Goal: Information Seeking & Learning: Learn about a topic

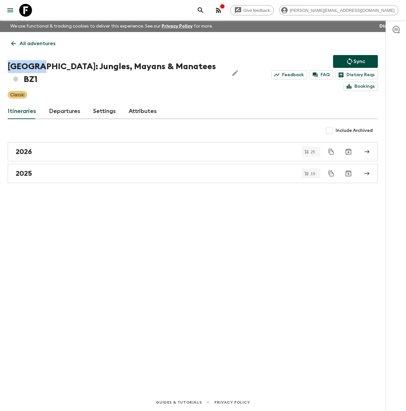
click at [31, 11] on icon at bounding box center [25, 10] width 13 height 13
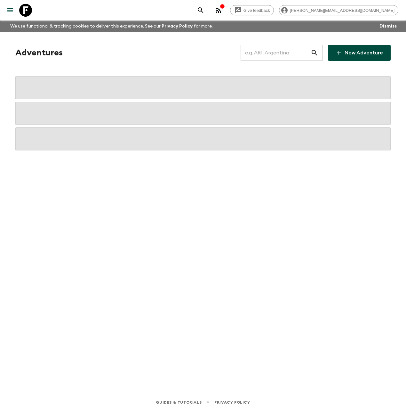
click at [274, 56] on input "text" at bounding box center [276, 53] width 70 height 18
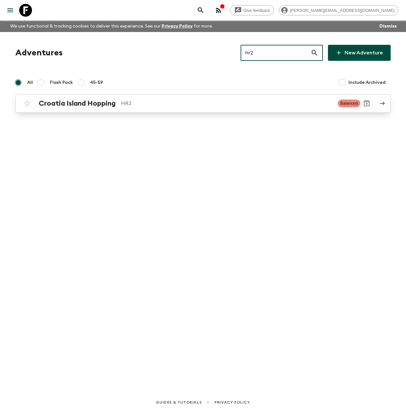
type input "hr2"
click at [99, 110] on link "Croatia Island Hopping HR2 Balanced" at bounding box center [202, 103] width 375 height 19
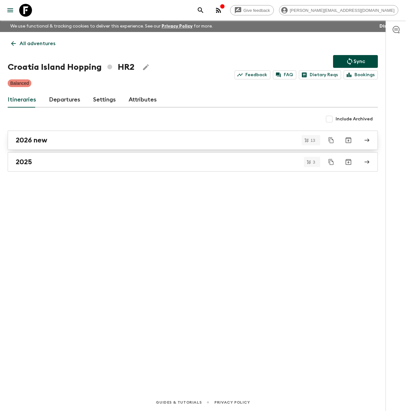
click at [69, 146] on link "2026 new" at bounding box center [193, 140] width 370 height 19
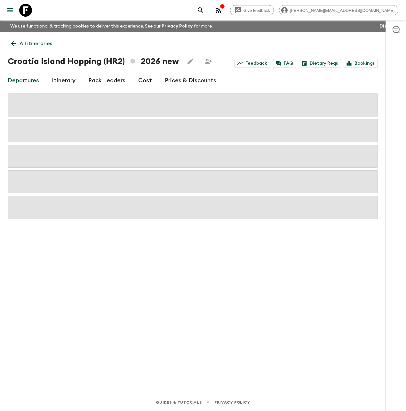
click at [225, 12] on button "button" at bounding box center [218, 10] width 13 height 13
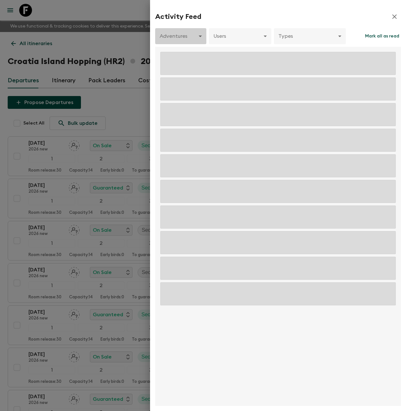
click at [187, 32] on body "Give feedback [PERSON_NAME][EMAIL_ADDRESS][DOMAIN_NAME] We use functional & tra…" at bounding box center [203, 370] width 406 height 741
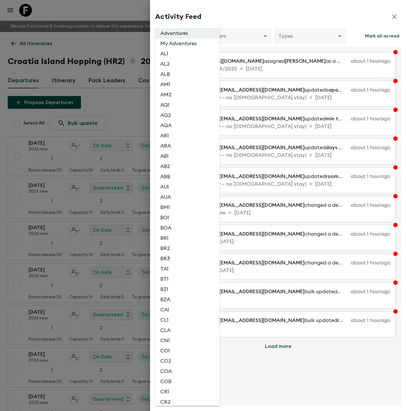
scroll to position [463, 0]
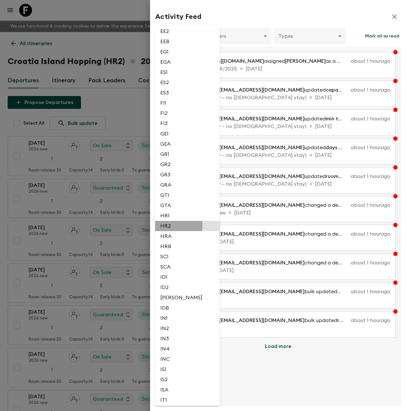
click at [177, 226] on li "HR2" at bounding box center [187, 226] width 65 height 10
type input "6d2f258d-4bb2-4006-b3ff-02ed7d87ec40"
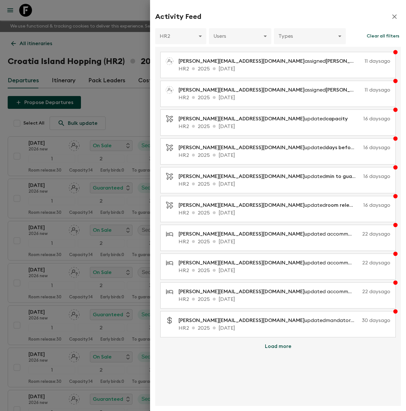
click at [129, 98] on div at bounding box center [203, 205] width 406 height 411
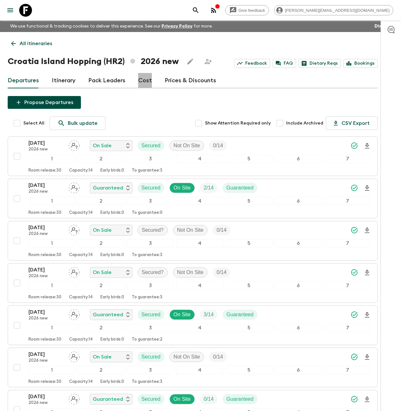
click at [148, 79] on link "Cost" at bounding box center [145, 80] width 14 height 15
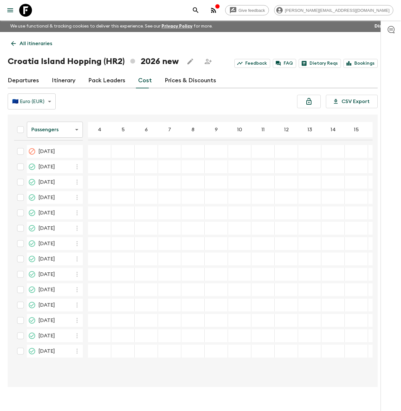
click at [25, 9] on icon at bounding box center [25, 10] width 13 height 13
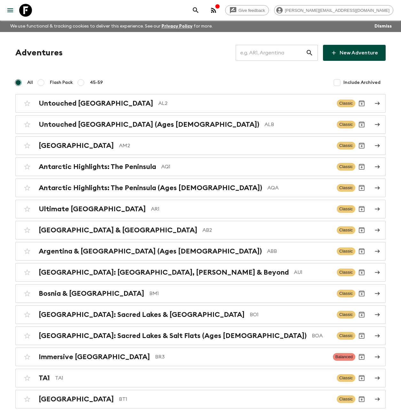
click at [275, 51] on input "text" at bounding box center [271, 53] width 70 height 18
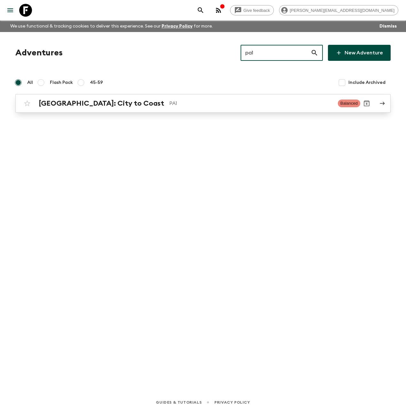
type input "pa1"
click at [183, 104] on p "PA1" at bounding box center [250, 104] width 163 height 8
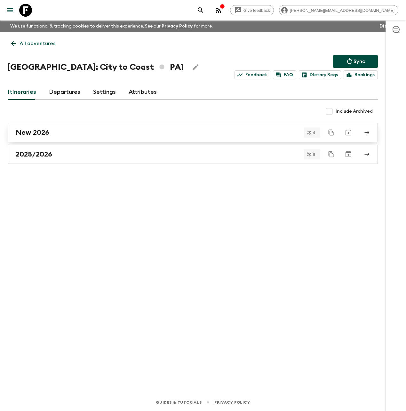
click at [101, 133] on div "New 2026" at bounding box center [187, 132] width 342 height 8
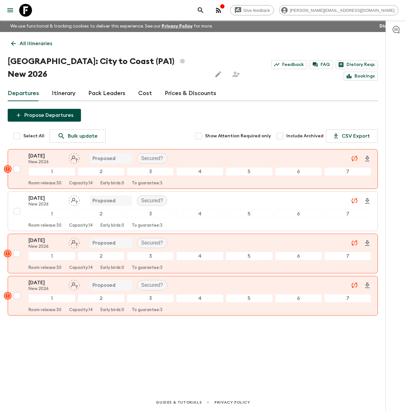
click at [145, 86] on link "Cost" at bounding box center [145, 93] width 14 height 15
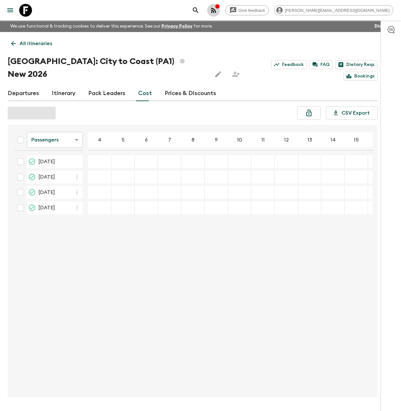
click at [218, 11] on icon "button" at bounding box center [214, 10] width 8 height 8
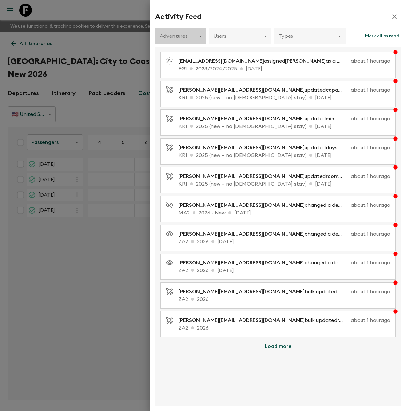
click at [192, 37] on body "Give feedback [PERSON_NAME][EMAIL_ADDRESS][DOMAIN_NAME] We use functional & tra…" at bounding box center [203, 217] width 406 height 435
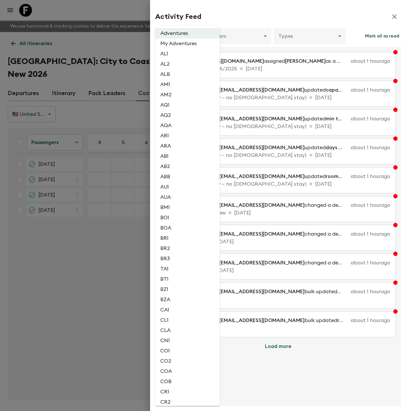
scroll to position [1077, 0]
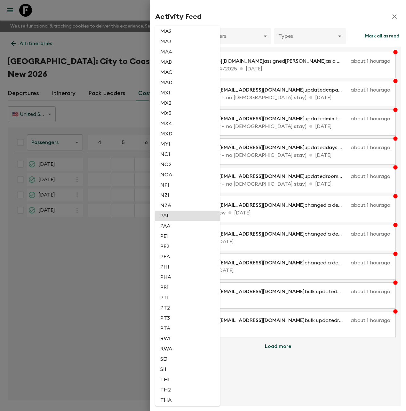
click at [182, 217] on li "PA1" at bounding box center [187, 216] width 65 height 10
type input "0c9c91fd-478a-416c-a92d-ea9615f3f05f"
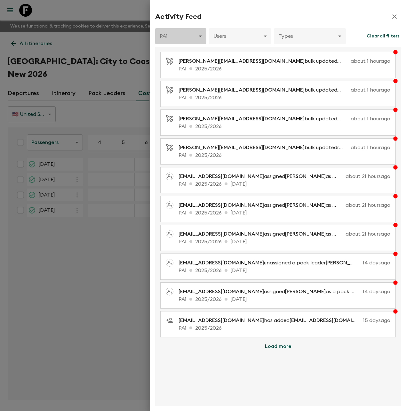
click at [179, 33] on body "Give feedback [PERSON_NAME][EMAIL_ADDRESS][DOMAIN_NAME] We use functional & tra…" at bounding box center [203, 217] width 406 height 435
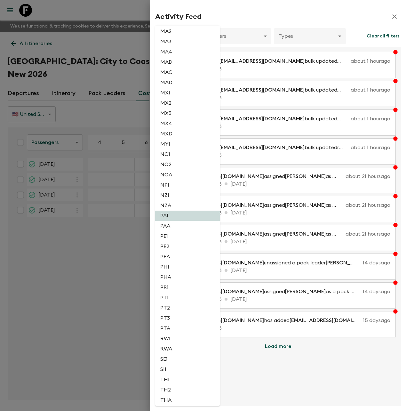
scroll to position [1314, 0]
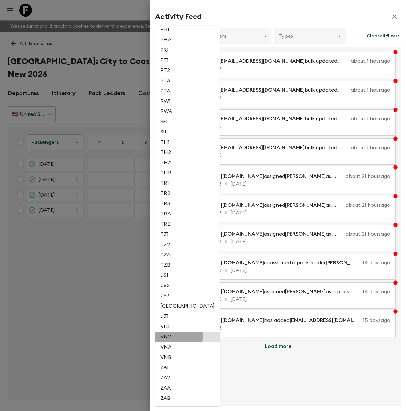
click at [176, 335] on li "VN2" at bounding box center [187, 336] width 65 height 10
type input "fe5ce578-aa55-41cf-97b4-29a0f5663d5d"
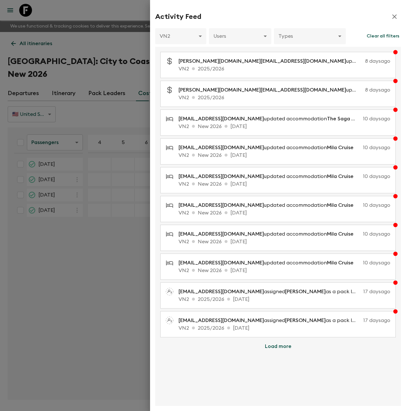
click at [115, 255] on div at bounding box center [203, 205] width 406 height 411
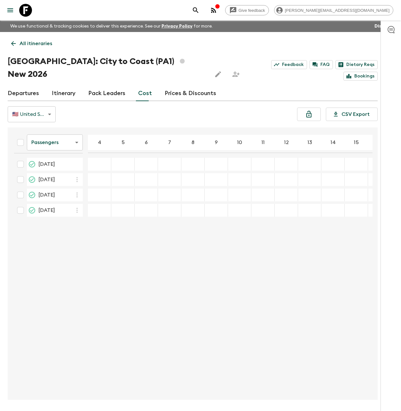
click at [29, 8] on icon at bounding box center [25, 10] width 13 height 13
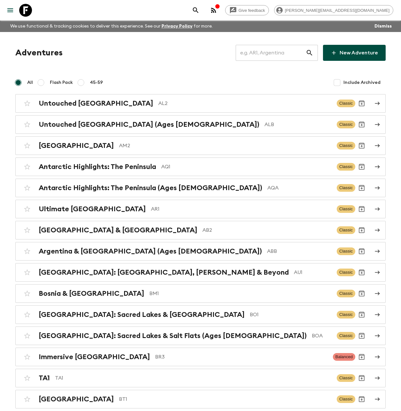
click at [289, 51] on input "text" at bounding box center [271, 53] width 70 height 18
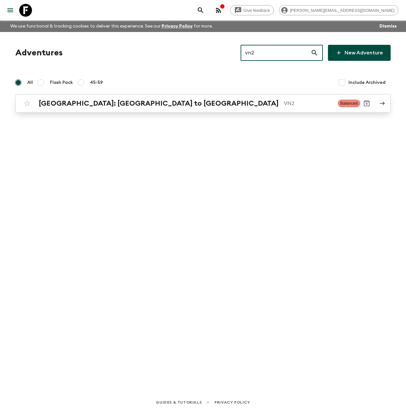
type input "vn2"
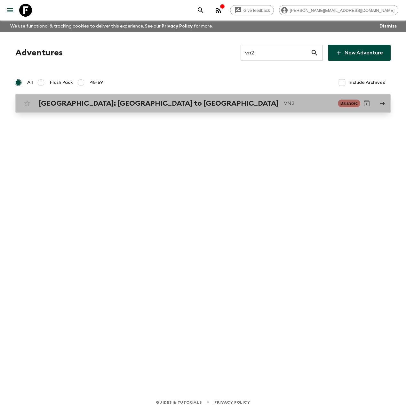
click at [224, 96] on link "[GEOGRAPHIC_DATA]: [GEOGRAPHIC_DATA] to Hoi An VN2 Balanced" at bounding box center [202, 103] width 375 height 19
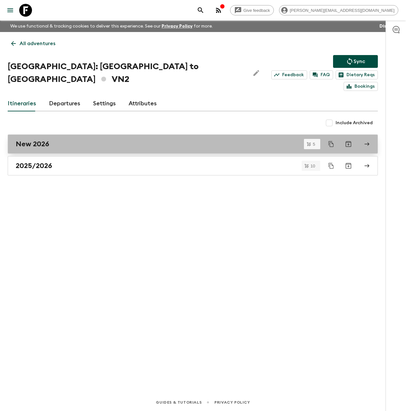
click at [85, 140] on div "New 2026" at bounding box center [187, 144] width 342 height 8
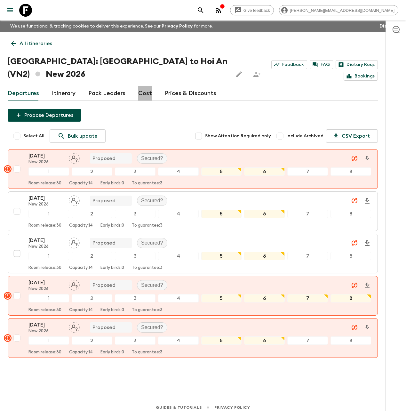
click at [142, 86] on link "Cost" at bounding box center [145, 93] width 14 height 15
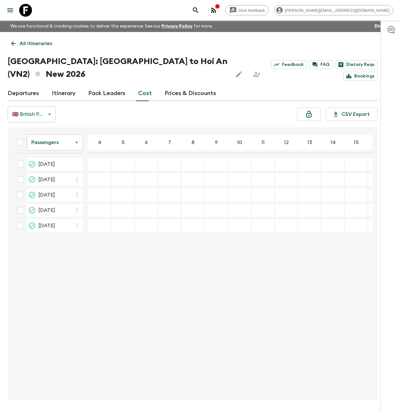
click at [16, 86] on link "Departures" at bounding box center [23, 93] width 31 height 15
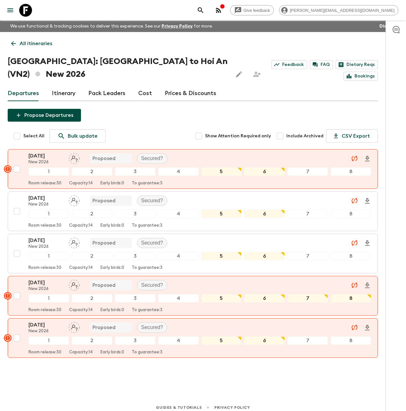
click at [204, 10] on icon "search adventures" at bounding box center [201, 10] width 8 height 8
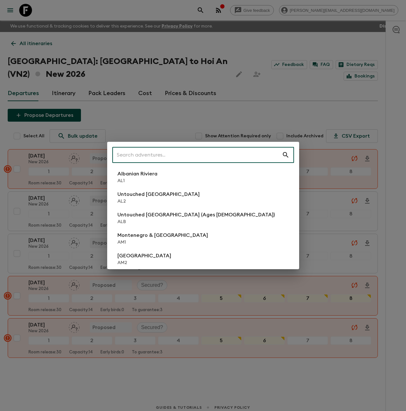
click at [143, 25] on div "​ Albanian Riviera [GEOGRAPHIC_DATA] Untouched [GEOGRAPHIC_DATA] [GEOGRAPHIC_DA…" at bounding box center [203, 205] width 406 height 411
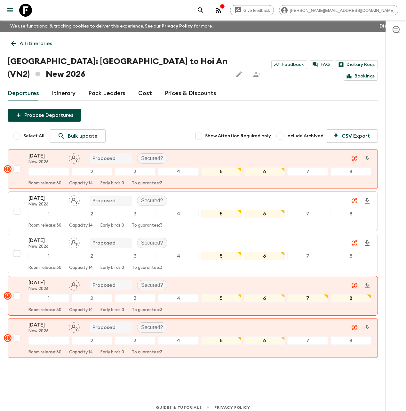
click at [21, 12] on icon at bounding box center [25, 10] width 13 height 13
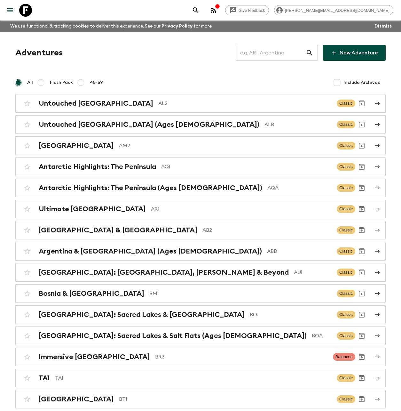
click at [274, 54] on input "text" at bounding box center [271, 53] width 70 height 18
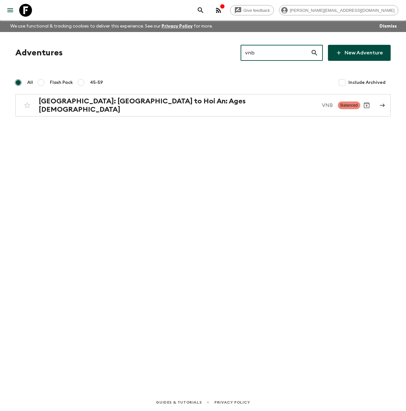
drag, startPoint x: 281, startPoint y: 56, endPoint x: 181, endPoint y: 46, distance: 100.6
click at [181, 47] on div "Adventures vnb ​ New Adventure" at bounding box center [202, 53] width 375 height 16
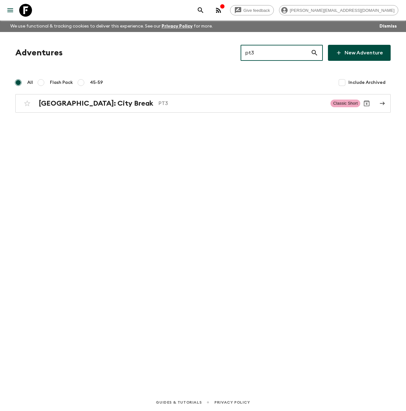
drag, startPoint x: 288, startPoint y: 52, endPoint x: 250, endPoint y: 52, distance: 37.8
click at [252, 52] on input "pt3" at bounding box center [276, 53] width 70 height 18
type input "pa1"
